Goal: Check status: Check status

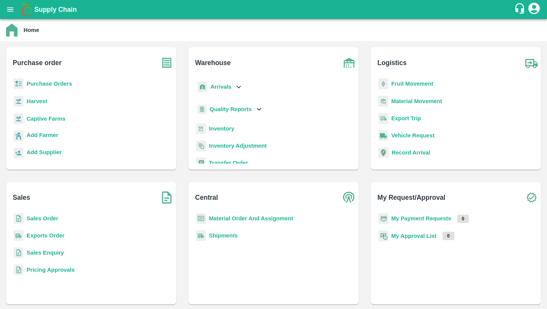
click at [68, 84] on b "Purchase Orders" at bounding box center [50, 84] width 46 height 6
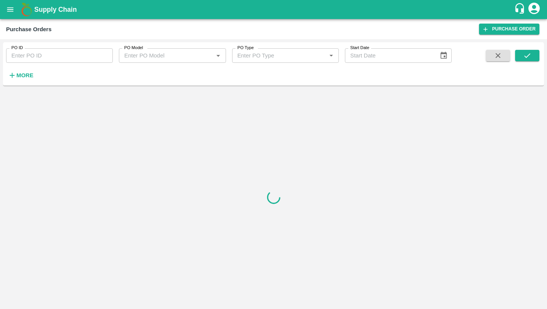
click at [86, 61] on input "PO ID" at bounding box center [59, 55] width 107 height 14
paste input "177794"
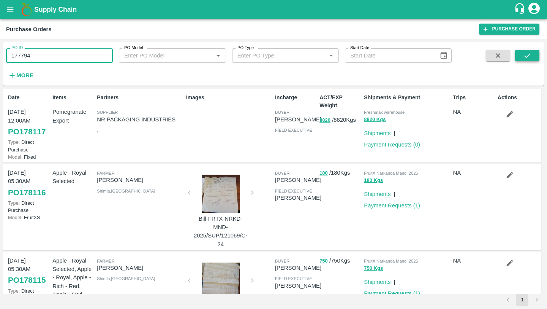
type input "177794"
click at [525, 58] on icon "submit" at bounding box center [527, 55] width 8 height 8
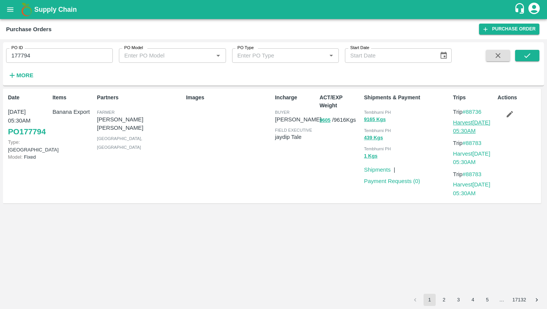
click at [467, 121] on link "Harvest 20 Sep, 05:30AM" at bounding box center [471, 126] width 37 height 14
click at [373, 168] on link "Shipments" at bounding box center [377, 169] width 27 height 6
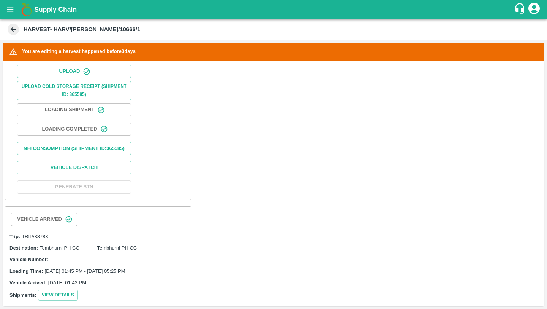
scroll to position [278, 0]
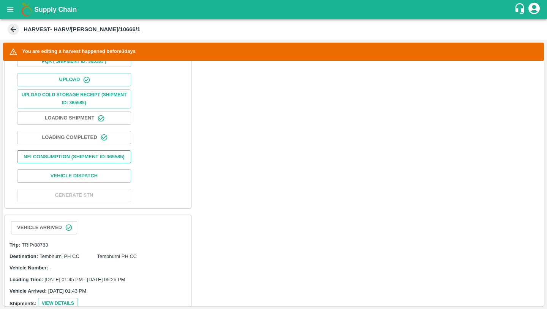
click at [112, 159] on button "Nfi Consumption (SHIPMENT ID: 365585 )" at bounding box center [74, 156] width 114 height 13
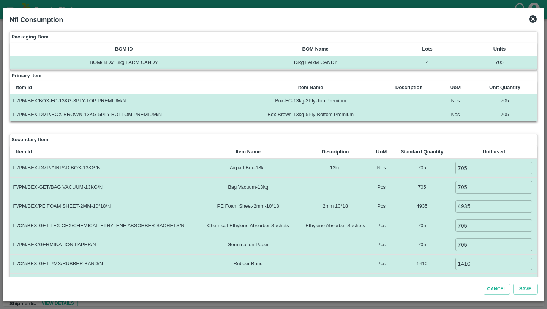
click at [534, 17] on icon at bounding box center [533, 19] width 8 height 8
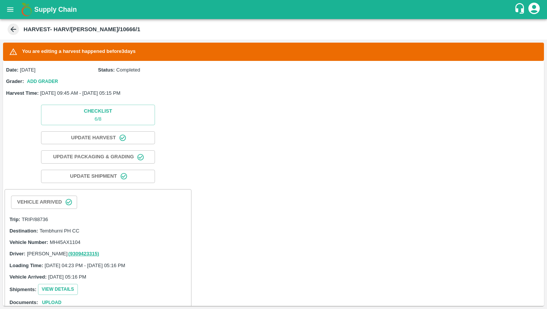
drag, startPoint x: 12, startPoint y: 30, endPoint x: 229, endPoint y: 70, distance: 220.6
click at [227, 68] on main "HARVEST- HARV/[PERSON_NAME]/10666/1 You are editing a harvest happened before 3…" at bounding box center [273, 164] width 547 height 290
click at [13, 32] on icon at bounding box center [13, 29] width 8 height 8
